Goal: Task Accomplishment & Management: Manage account settings

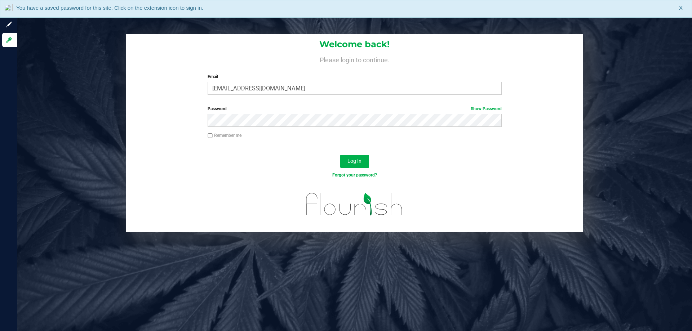
click at [340, 155] on button "Log In" at bounding box center [354, 161] width 29 height 13
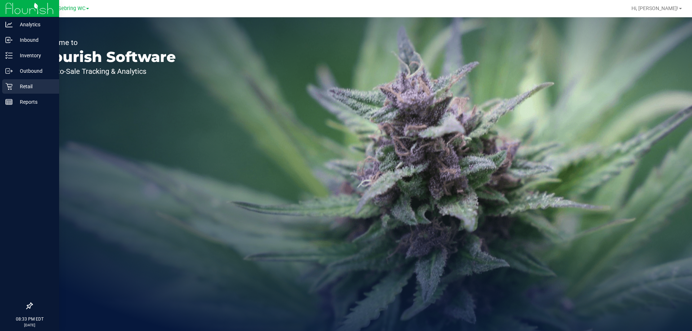
click at [6, 82] on div "Retail" at bounding box center [30, 86] width 57 height 14
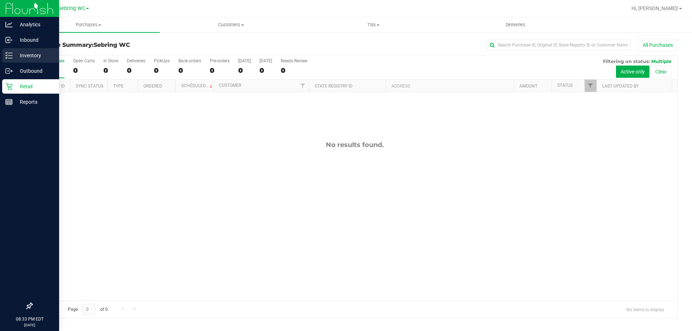
click at [22, 50] on div "Inventory" at bounding box center [30, 55] width 57 height 14
click at [42, 59] on p "Inventory" at bounding box center [34, 55] width 43 height 9
click at [12, 56] on icon at bounding box center [8, 55] width 7 height 7
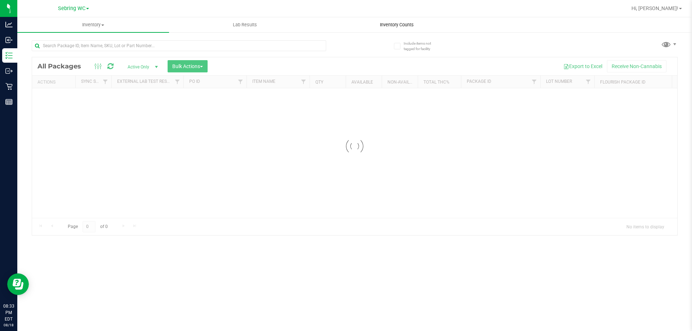
click at [396, 23] on span "Inventory Counts" at bounding box center [396, 25] width 53 height 6
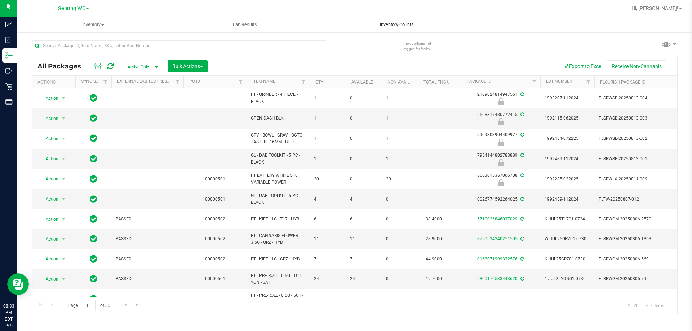
click at [396, 23] on span "Inventory Counts" at bounding box center [396, 25] width 53 height 6
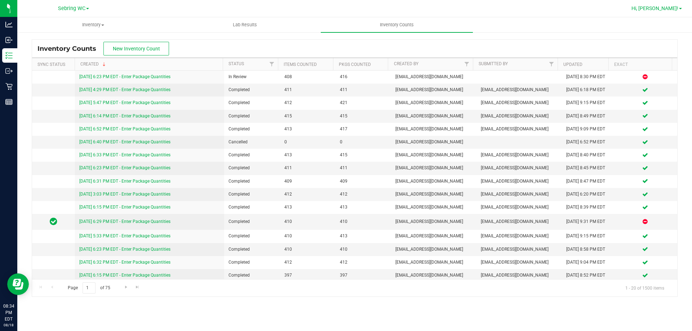
click at [672, 10] on span "Hi, [PERSON_NAME]!" at bounding box center [655, 8] width 47 height 6
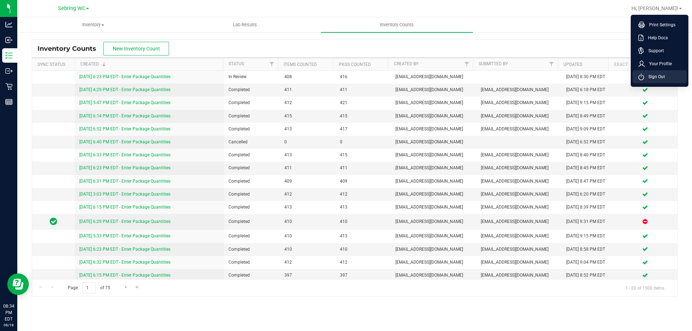
click at [658, 78] on span "Sign Out" at bounding box center [654, 76] width 21 height 7
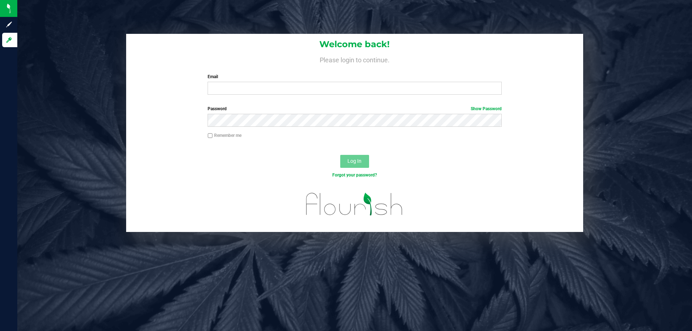
click at [181, 198] on div at bounding box center [354, 209] width 457 height 46
